Goal: Task Accomplishment & Management: Complete application form

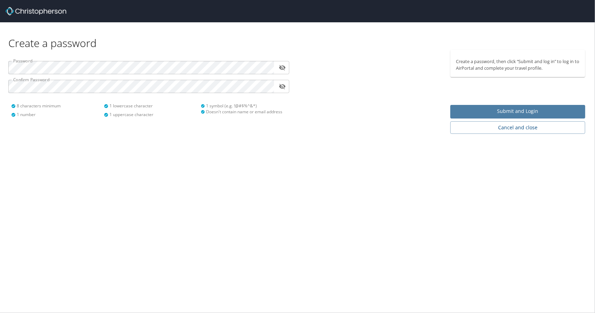
click at [517, 110] on span "Submit and Login" at bounding box center [518, 111] width 124 height 9
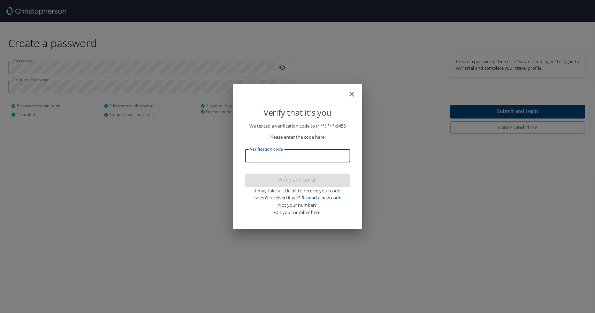
click at [311, 155] on input "Verification code" at bounding box center [297, 155] width 105 height 13
type input "541409"
click at [313, 181] on span "Verify and enroll" at bounding box center [298, 180] width 94 height 9
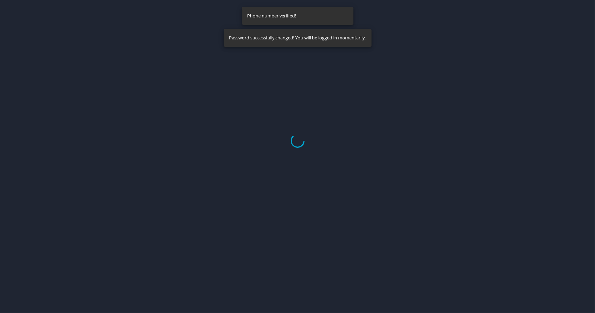
select select "US"
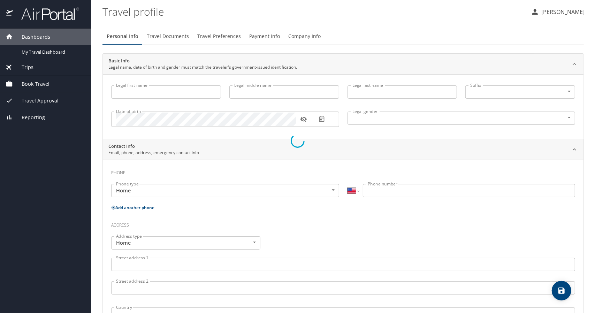
type input "Afeez"
type input "Yusuff"
type input "Male"
select select "US"
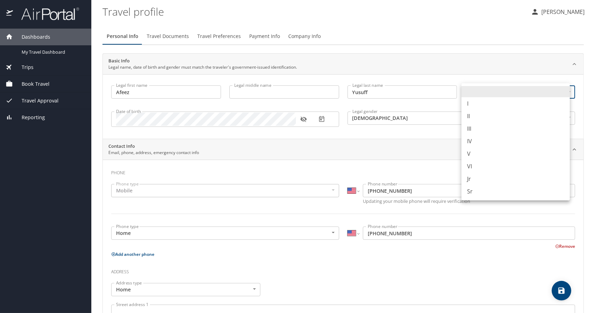
click at [480, 92] on body "Dashboards My Travel Dashboard Trips Current / Future Trips Past Trips Trips Mi…" at bounding box center [297, 156] width 595 height 313
click at [474, 191] on li "Sr" at bounding box center [515, 191] width 108 height 13
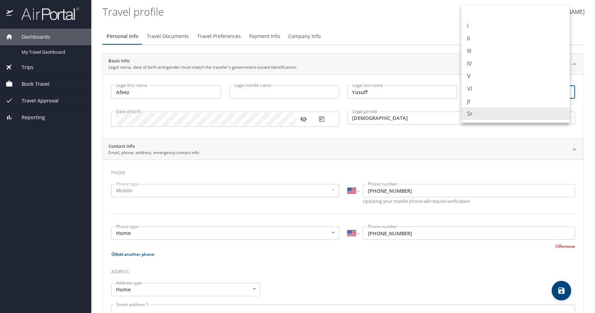
click at [478, 92] on body "Dashboards My Travel Dashboard Trips Current / Future Trips Past Trips Trips Mi…" at bounding box center [297, 156] width 595 height 313
click at [487, 12] on li at bounding box center [515, 13] width 108 height 11
type input "NotApplicable"
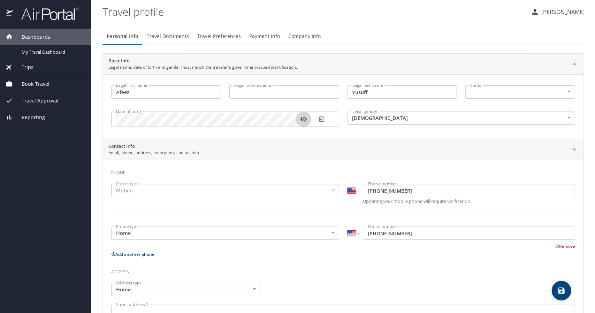
click at [302, 116] on icon "button" at bounding box center [303, 119] width 7 height 7
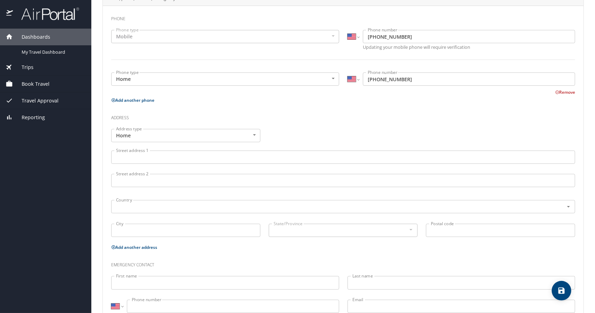
scroll to position [176, 0]
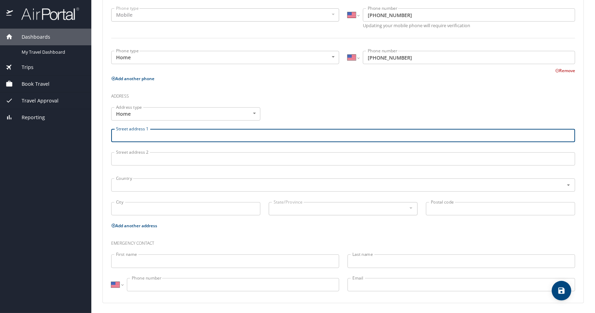
click at [173, 138] on input "Street address 1" at bounding box center [343, 135] width 464 height 13
type input "1207 West Barnett Springs"
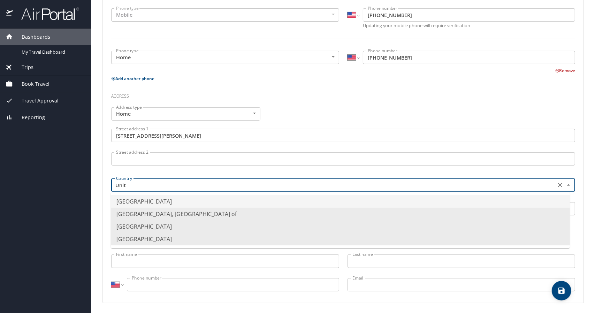
click at [161, 202] on li "United States of America" at bounding box center [340, 201] width 459 height 13
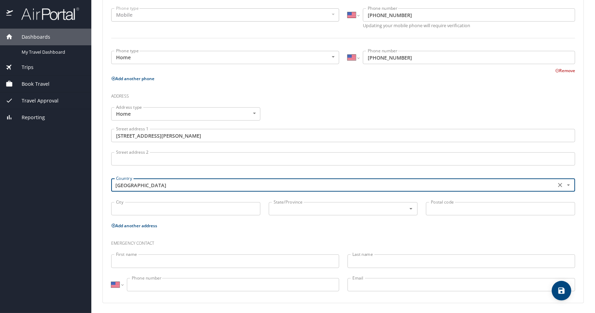
type input "United States of America"
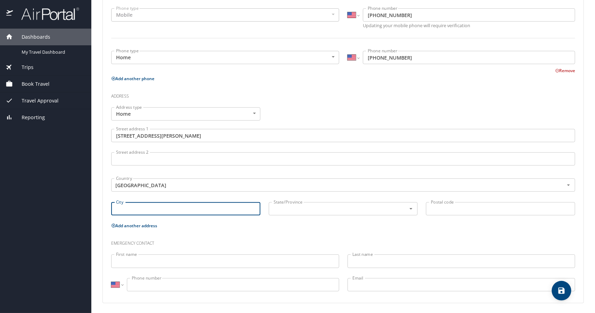
click at [171, 214] on input "City" at bounding box center [185, 208] width 149 height 13
type input "Ruston"
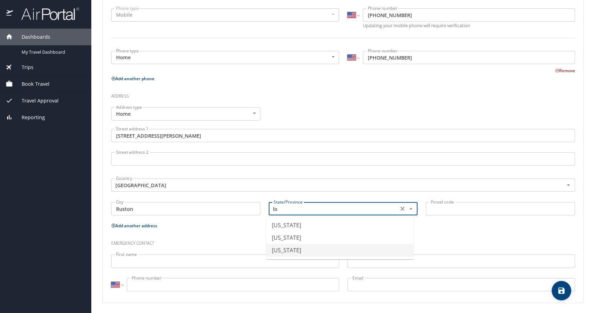
click at [284, 247] on li "Louisiana" at bounding box center [339, 250] width 147 height 13
type input "Louisiana"
click at [438, 212] on input "Postal code" at bounding box center [500, 208] width 149 height 13
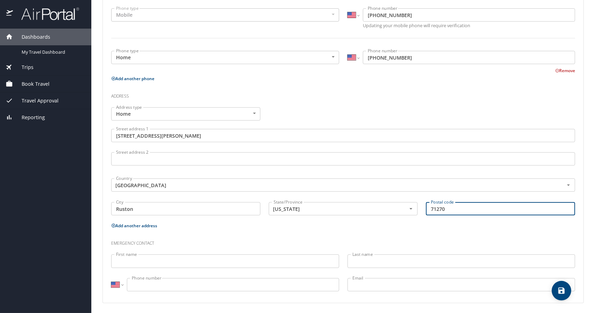
type input "71270"
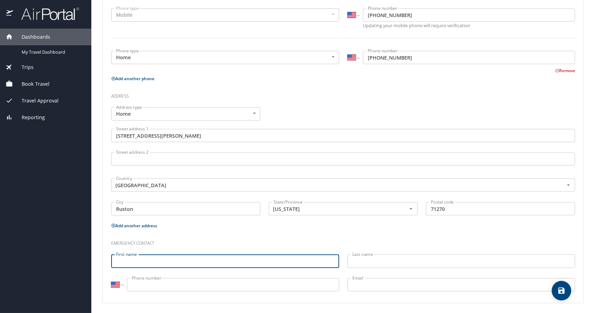
click at [320, 261] on input "First name" at bounding box center [225, 260] width 228 height 13
type input "Rakitha"
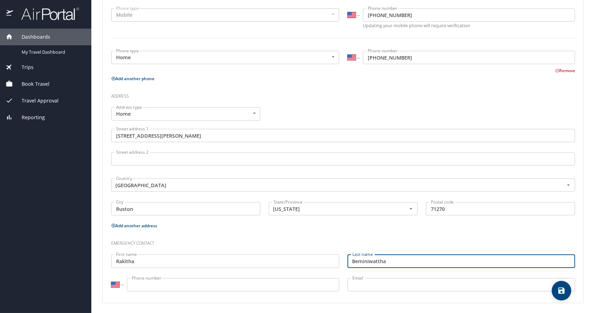
type input "Beminiwattha"
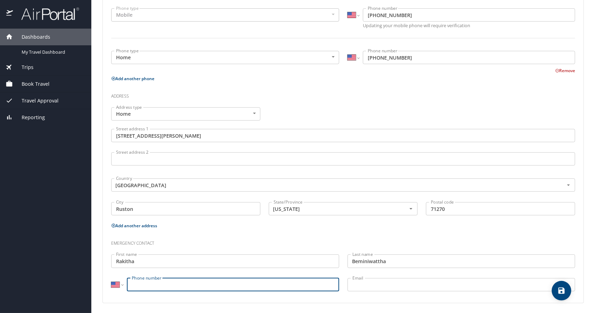
click at [297, 286] on input "Phone number" at bounding box center [233, 284] width 212 height 13
type input "1 (740) 274-1408"
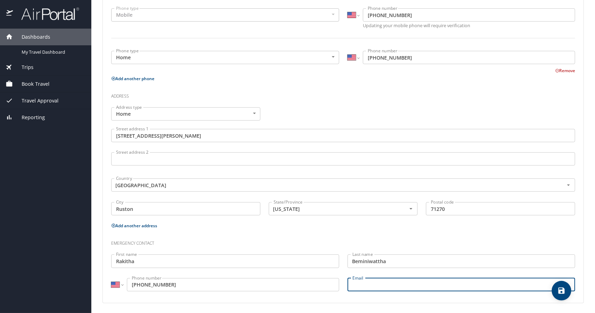
click at [398, 287] on input "Email" at bounding box center [461, 284] width 228 height 13
click at [359, 281] on input "Email" at bounding box center [461, 284] width 228 height 13
paste input "rakithab@email.latech.edu"
type input "rakithab@email.latech.edu"
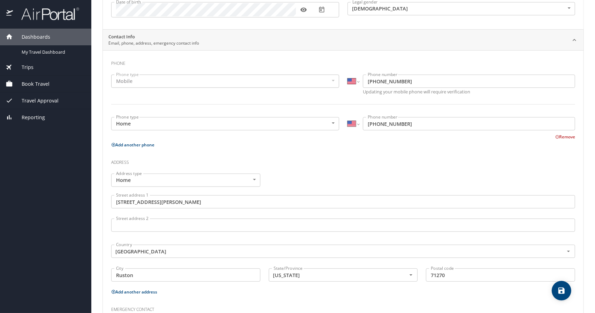
scroll to position [108, 0]
click at [555, 137] on button "Remove" at bounding box center [565, 138] width 20 height 6
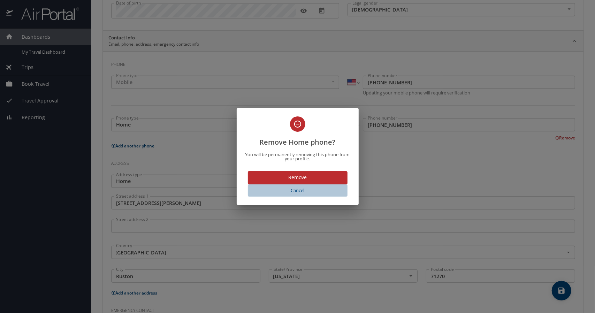
click at [304, 189] on span "Cancel" at bounding box center [298, 190] width 94 height 8
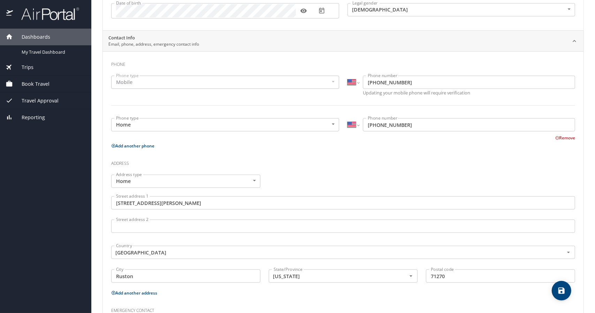
scroll to position [176, 0]
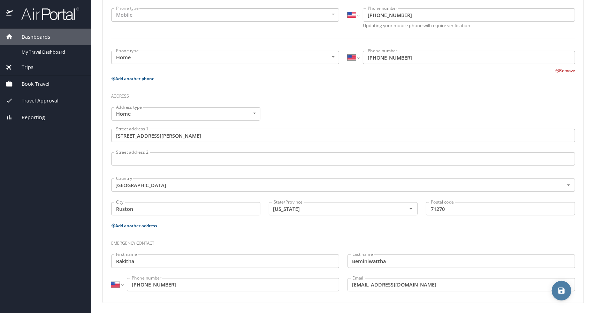
click at [556, 289] on span "save" at bounding box center [562, 290] width 20 height 8
select select "US"
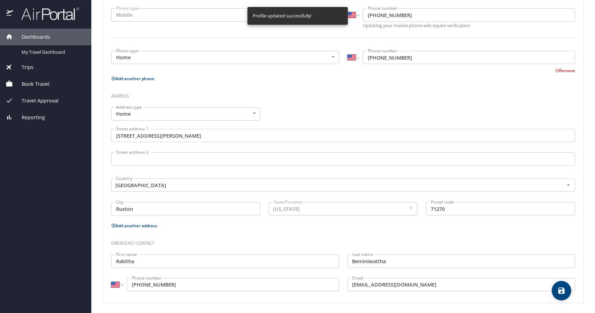
select select "US"
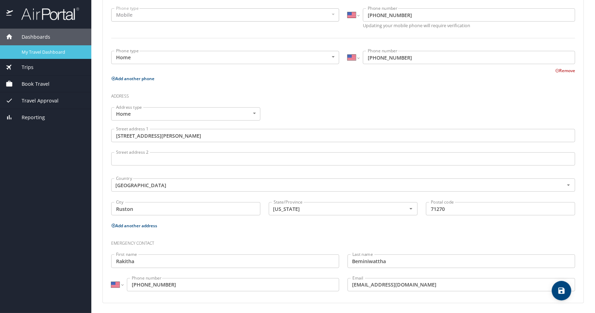
click at [42, 54] on span "My Travel Dashboard" at bounding box center [52, 52] width 61 height 7
